Goal: Navigation & Orientation: Find specific page/section

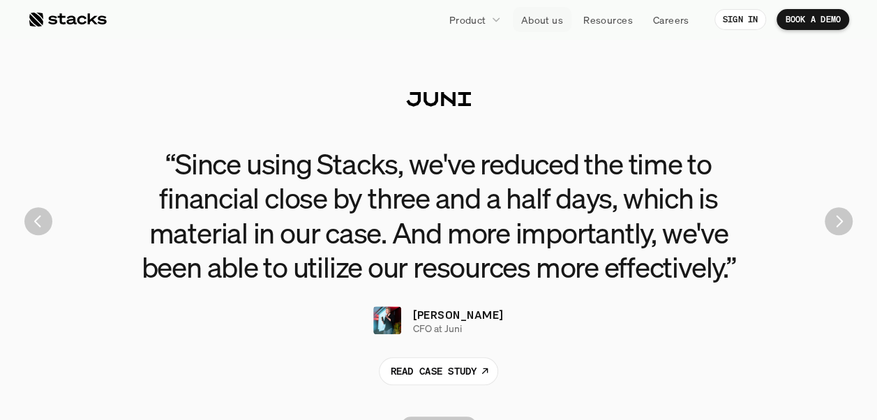
scroll to position [2989, 0]
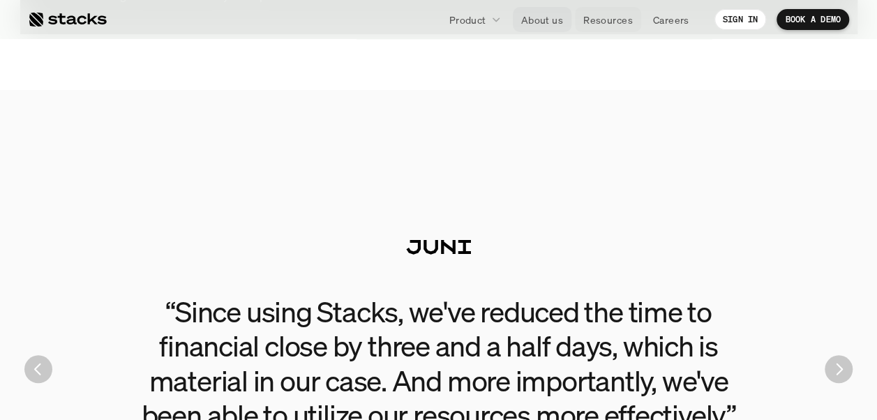
click at [543, 22] on p "About us" at bounding box center [542, 20] width 42 height 15
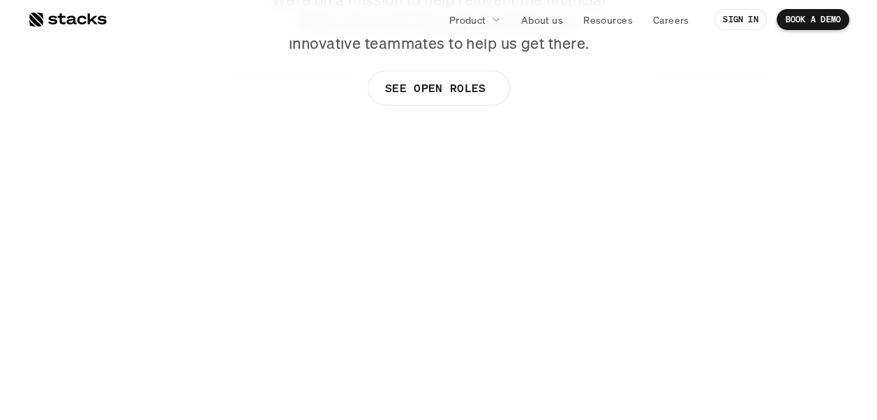
scroll to position [209, 0]
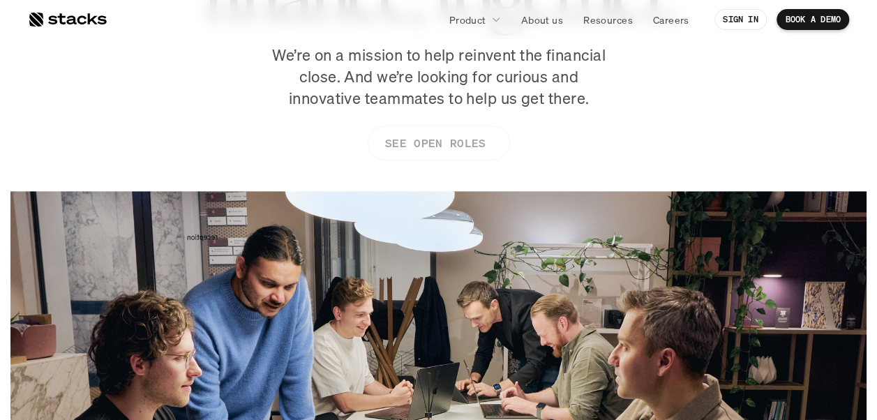
click at [434, 138] on p "SEE OPEN ROLES" at bounding box center [434, 143] width 100 height 20
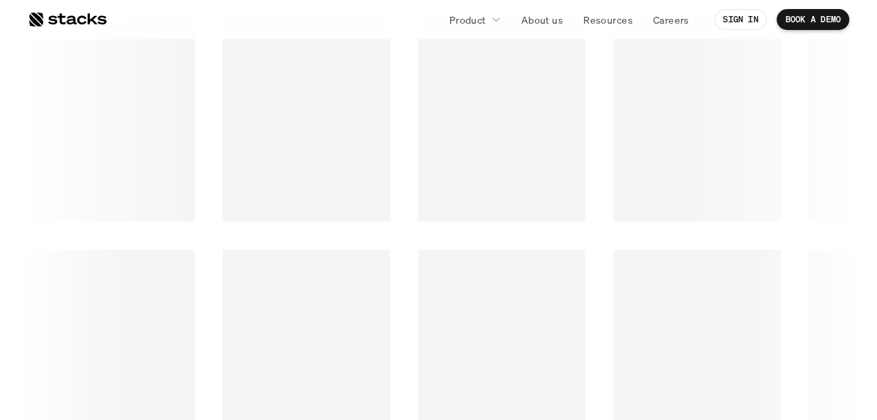
scroll to position [1883, 0]
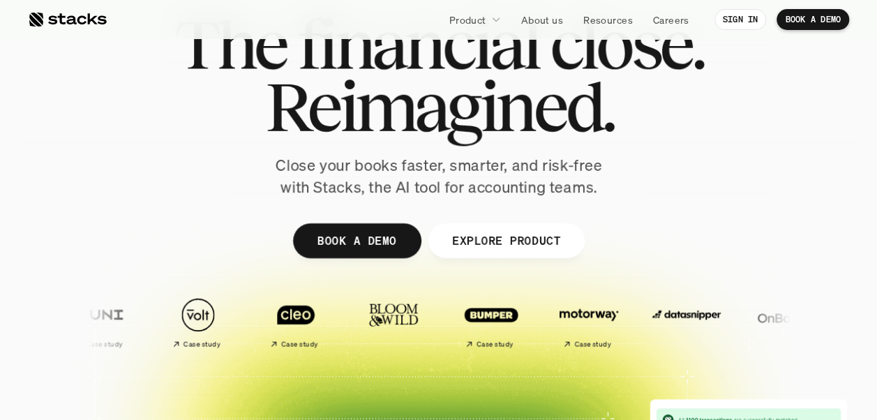
scroll to position [139, 0]
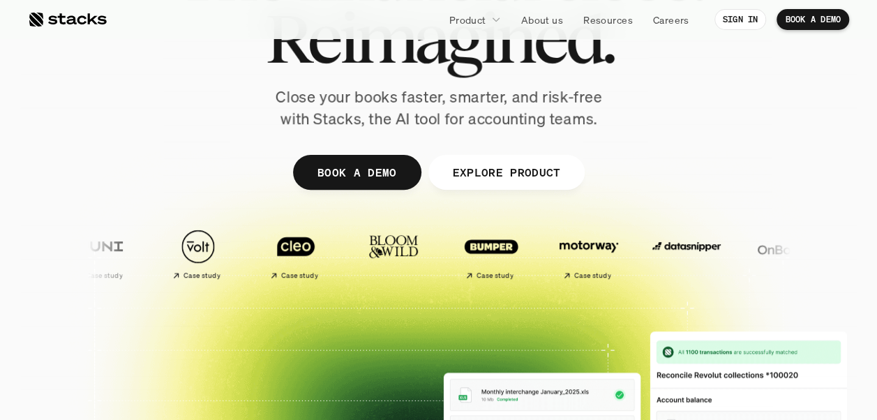
click at [85, 20] on div at bounding box center [67, 19] width 79 height 17
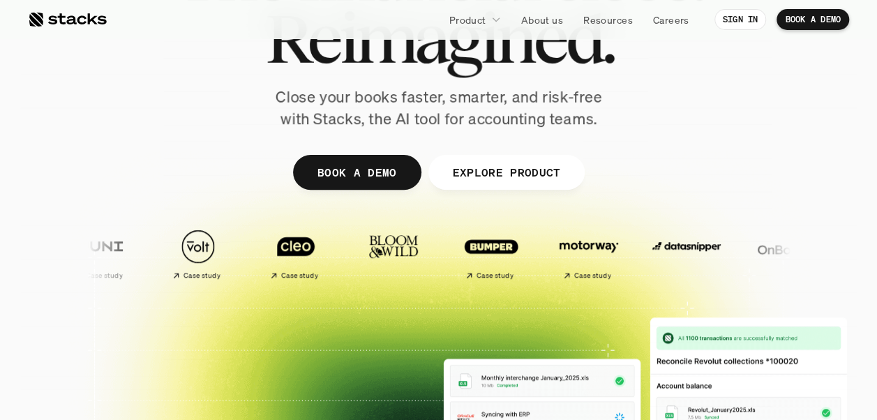
scroll to position [0, 0]
